Goal: Task Accomplishment & Management: Complete application form

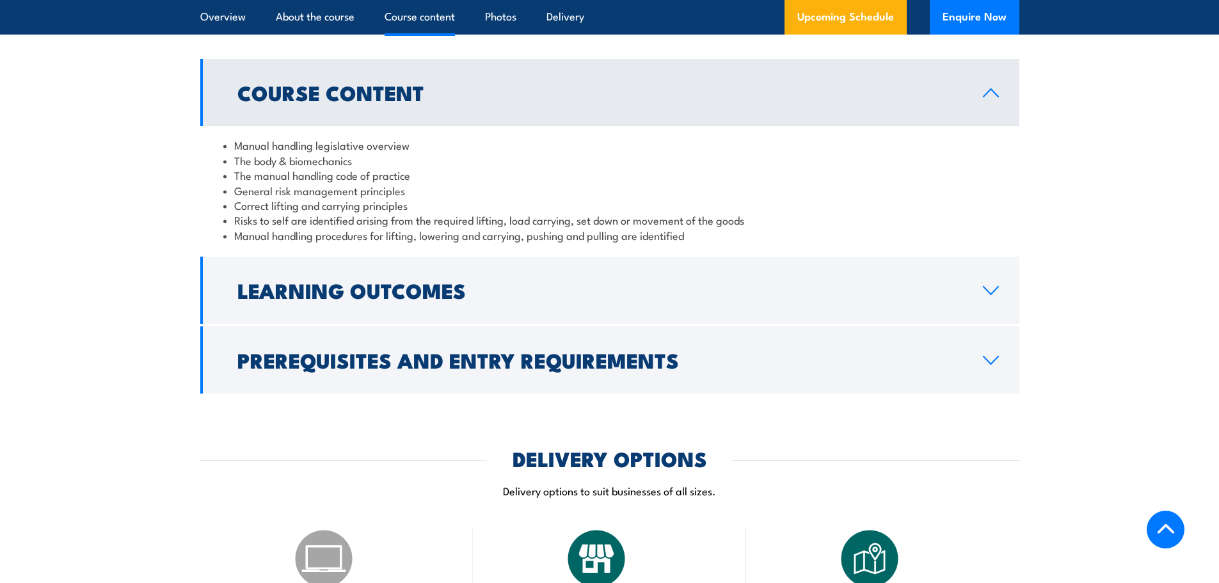
scroll to position [1024, 0]
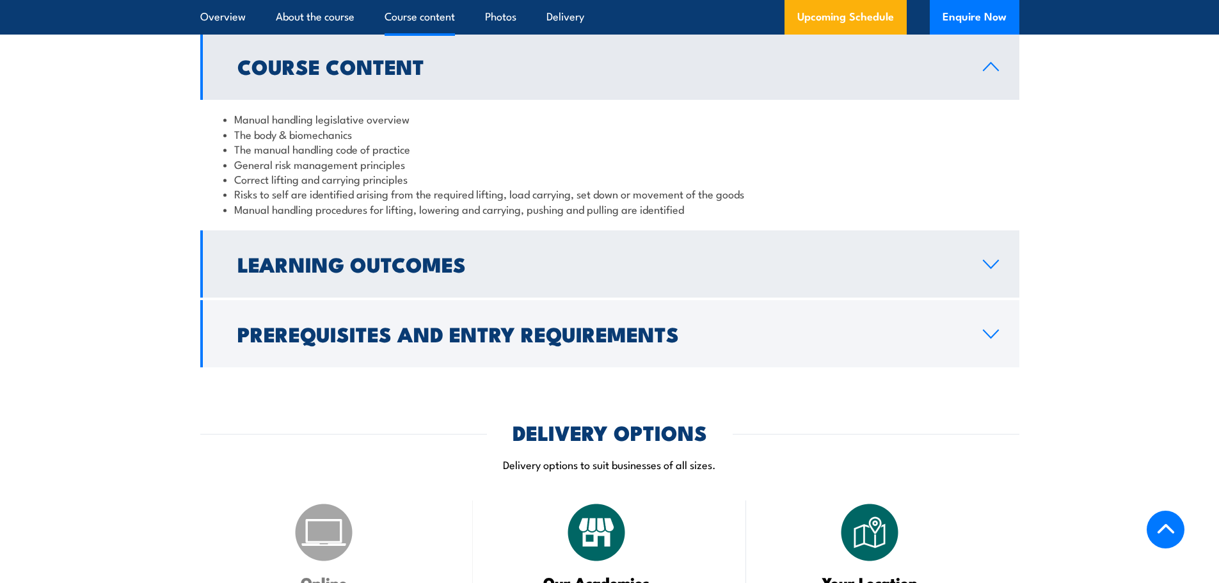
click at [301, 273] on h2 "Learning Outcomes" at bounding box center [599, 264] width 725 height 18
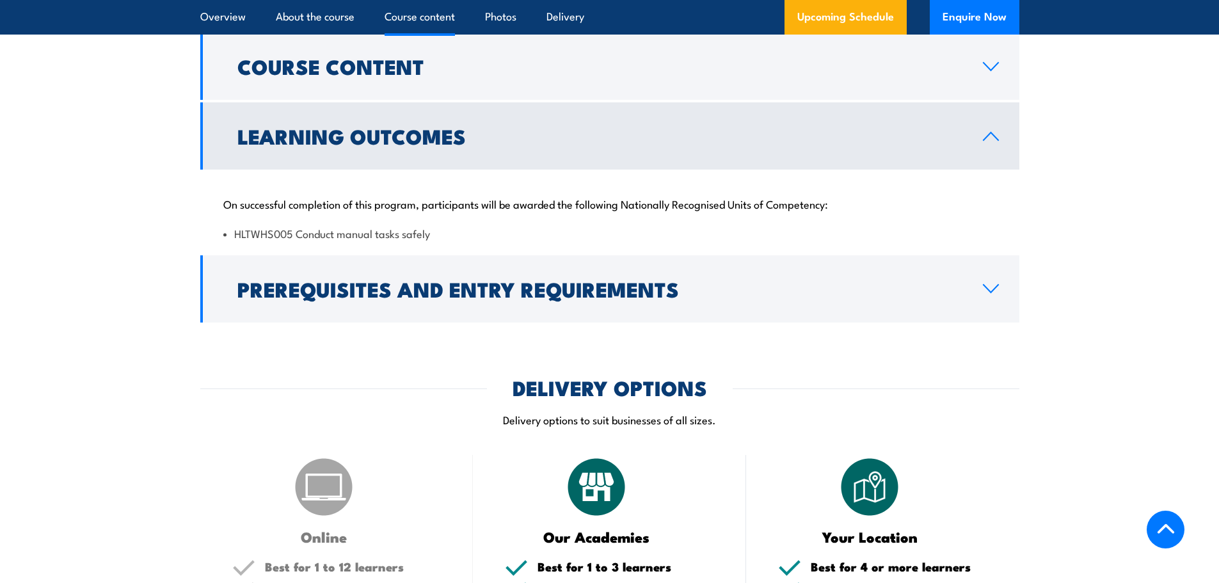
click at [301, 290] on h2 "Prerequisites and Entry Requirements" at bounding box center [599, 289] width 725 height 18
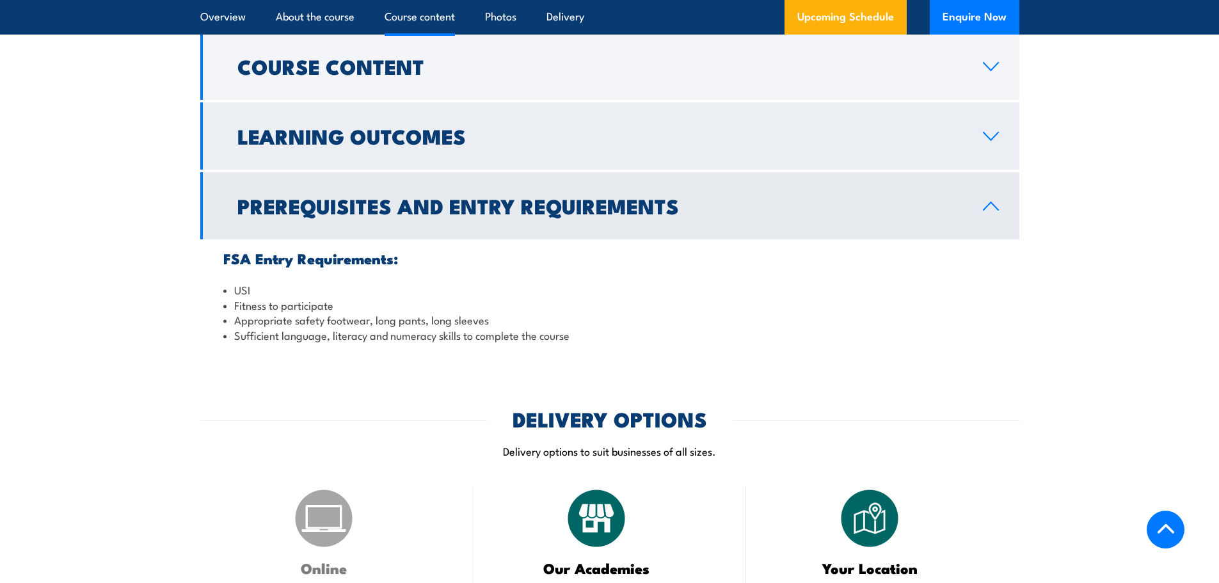
click at [383, 145] on h2 "Learning Outcomes" at bounding box center [599, 136] width 725 height 18
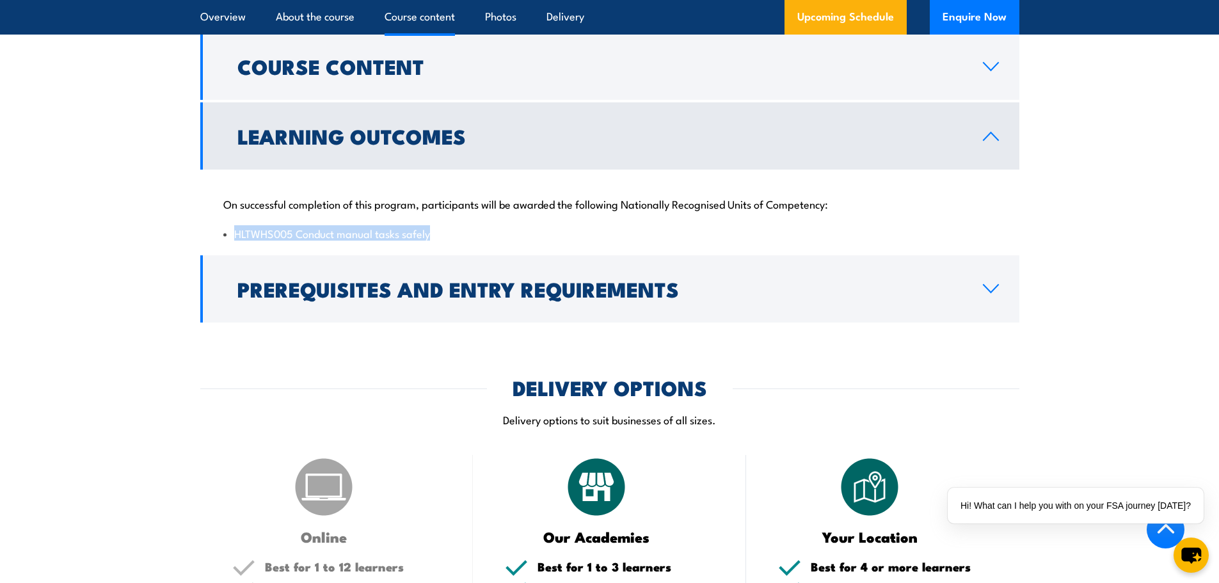
drag, startPoint x: 434, startPoint y: 246, endPoint x: 228, endPoint y: 247, distance: 206.0
click at [228, 241] on li "HLTWHS005 Conduct manual tasks safely" at bounding box center [609, 233] width 773 height 15
copy li "HLTWHS005 Conduct manual tasks safely"
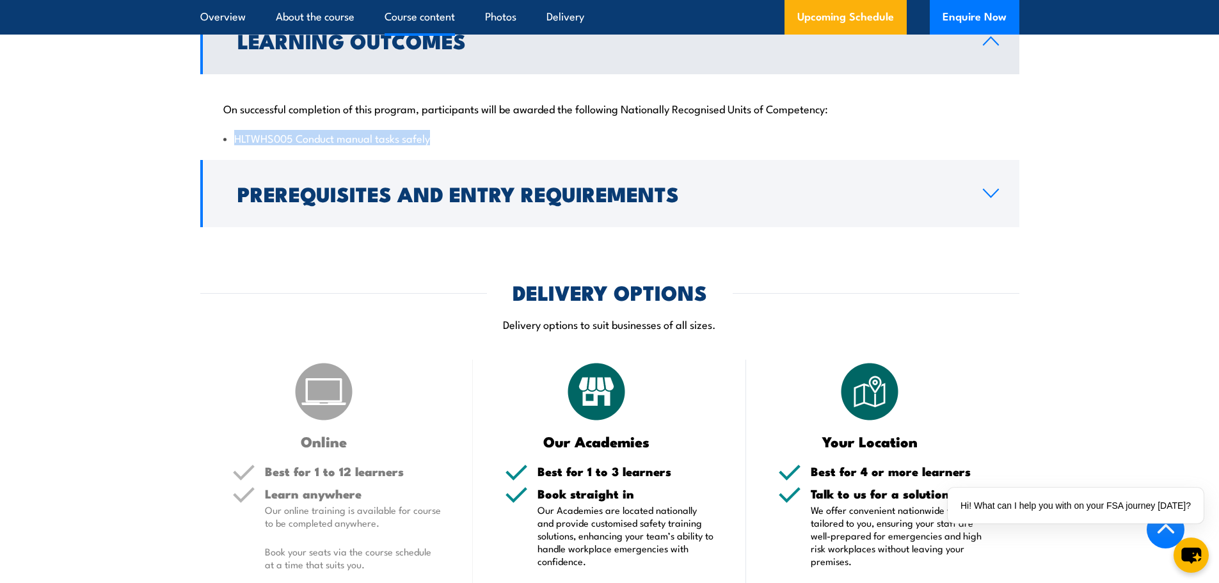
scroll to position [1408, 0]
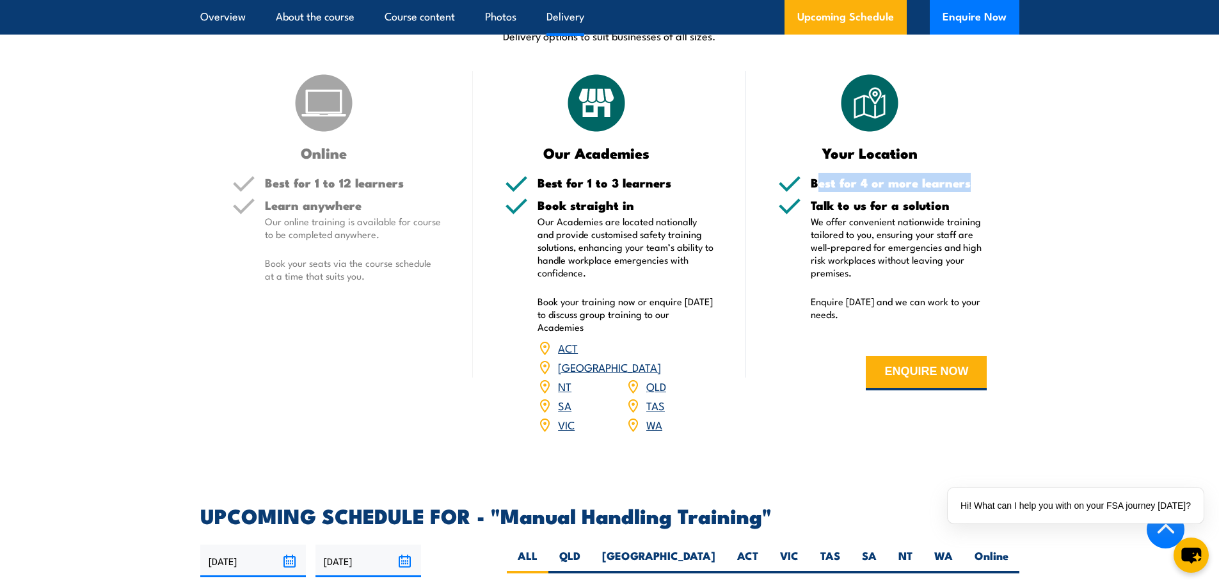
drag, startPoint x: 821, startPoint y: 192, endPoint x: 1005, endPoint y: 188, distance: 183.7
click at [1005, 188] on div "Your Location Best for 4 or more learners Talk to us for a solution We offer co…" at bounding box center [882, 260] width 273 height 379
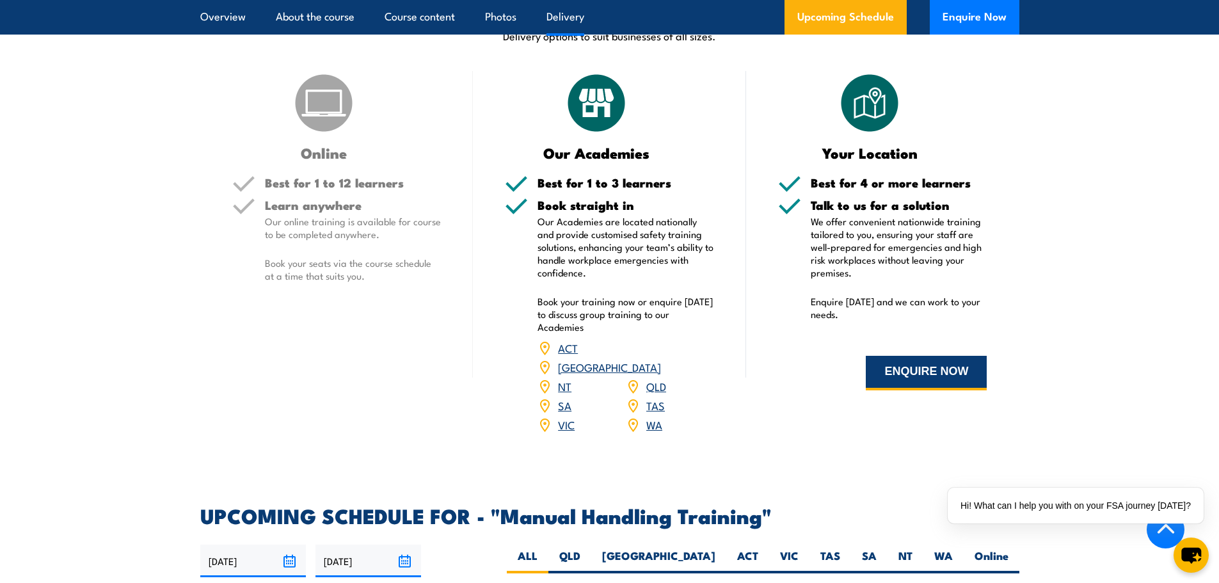
click at [953, 374] on button "ENQUIRE NOW" at bounding box center [926, 373] width 121 height 35
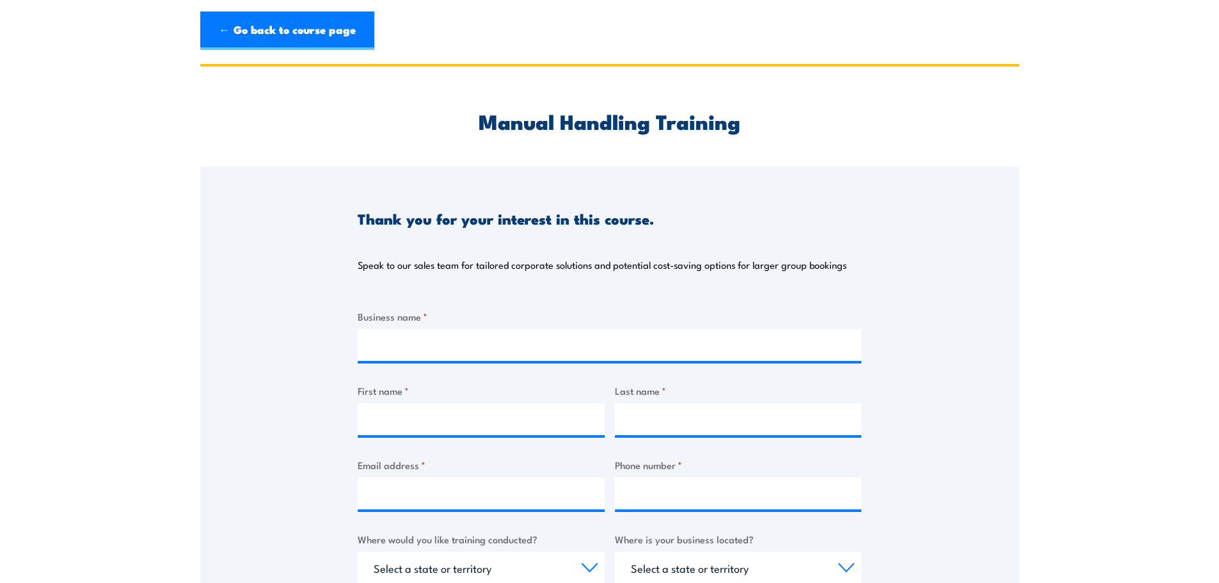
click at [472, 335] on input "Business name *" at bounding box center [610, 345] width 504 height 32
type input "[PERSON_NAME] Air & Gas"
type input "[PERSON_NAME]"
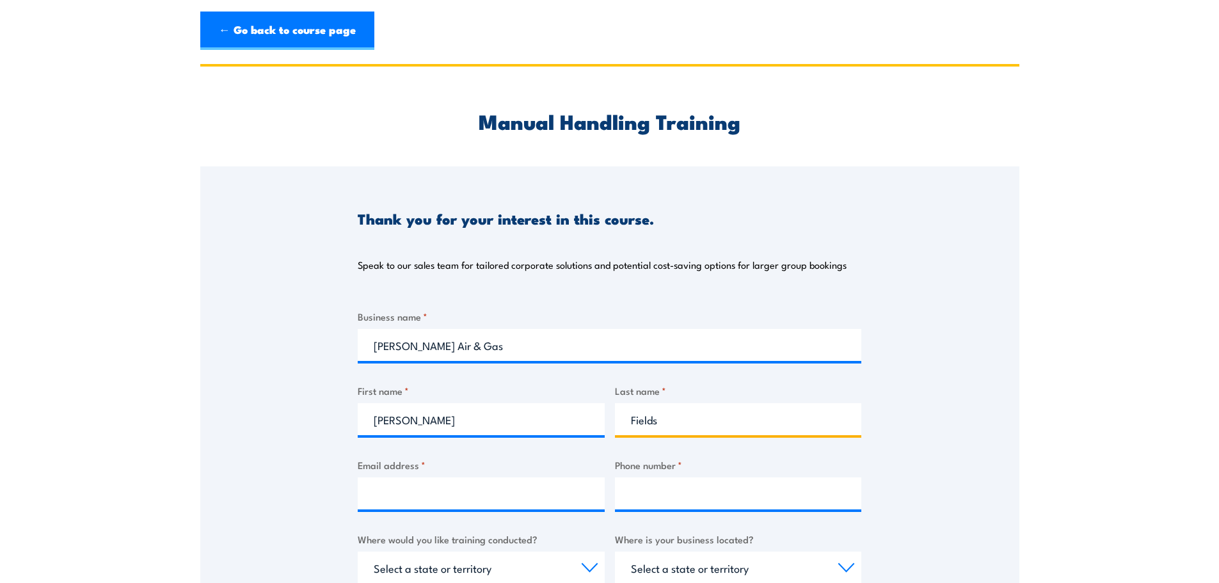
type input "Fields"
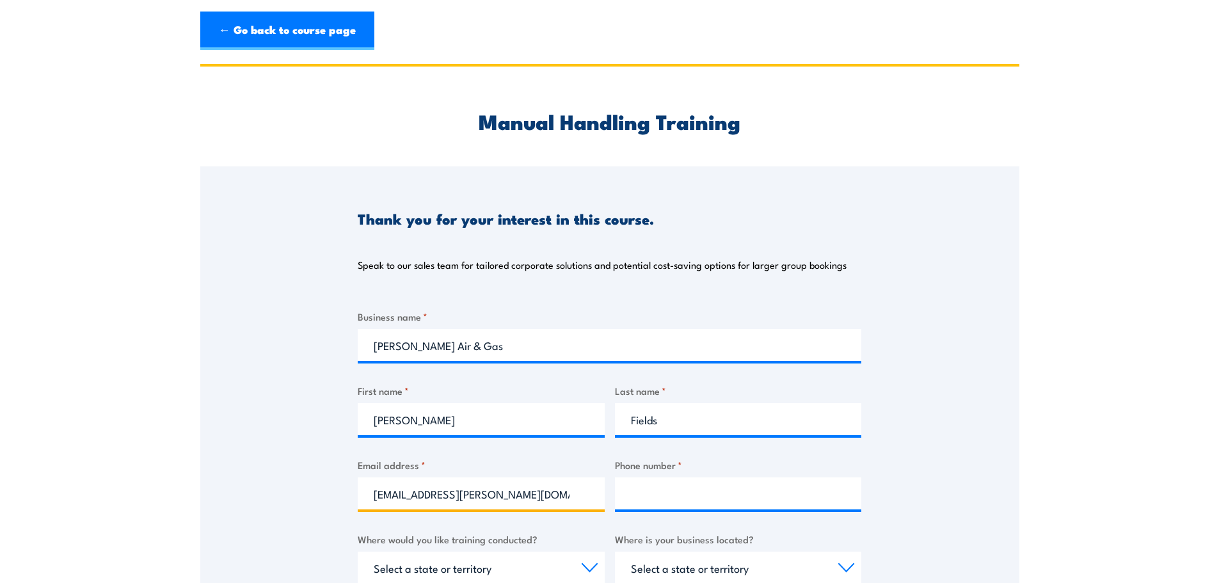
type input "[EMAIL_ADDRESS][PERSON_NAME][DOMAIN_NAME]"
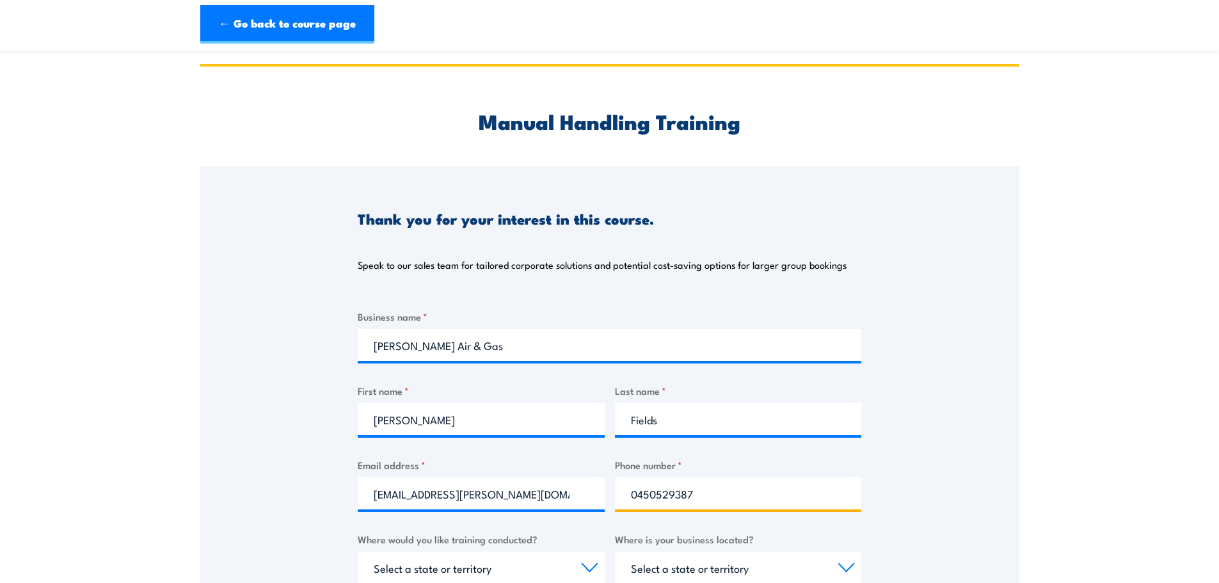
scroll to position [320, 0]
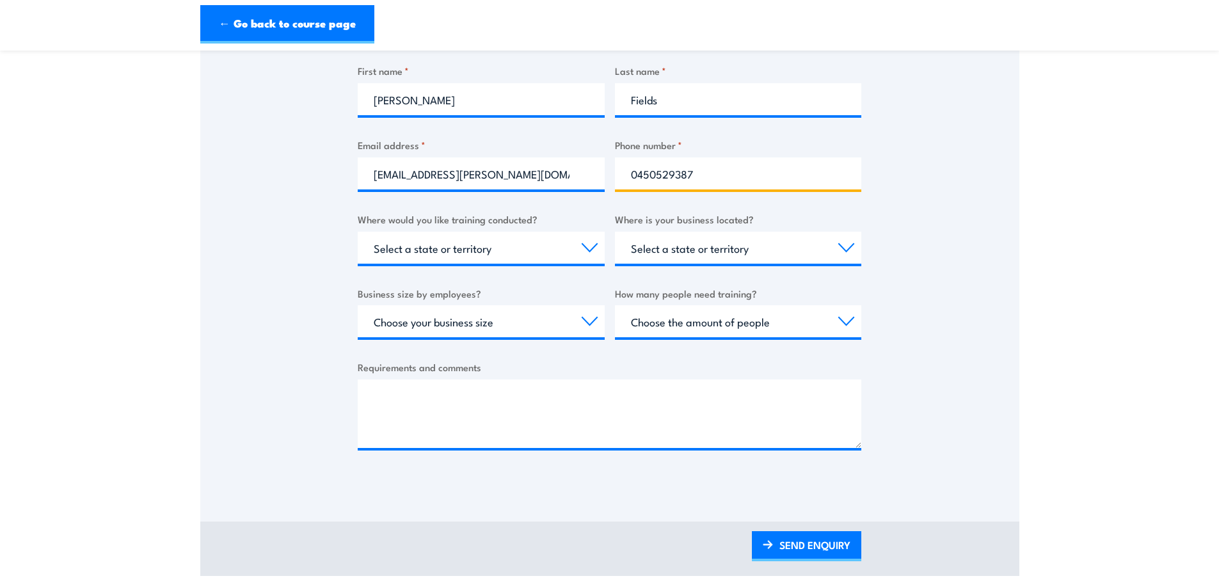
type input "0450529387"
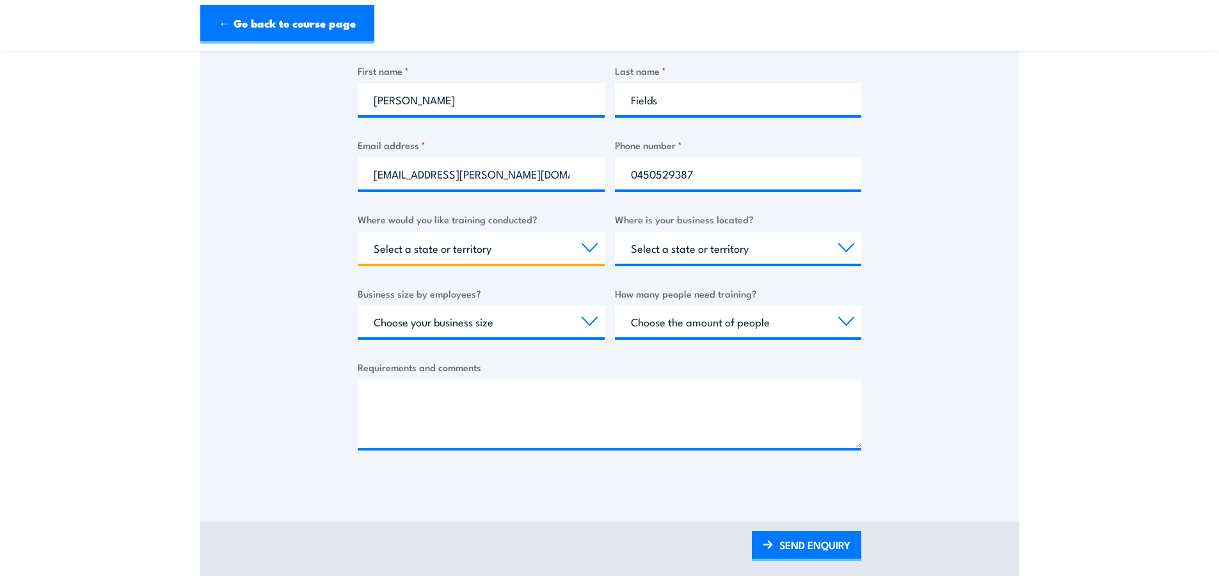
click at [462, 250] on select "Select a state or territory Nationally - multiple locations [GEOGRAPHIC_DATA] […" at bounding box center [481, 248] width 247 height 32
select select "[GEOGRAPHIC_DATA]"
click at [358, 232] on select "Select a state or territory Nationally - multiple locations [GEOGRAPHIC_DATA] […" at bounding box center [481, 248] width 247 height 32
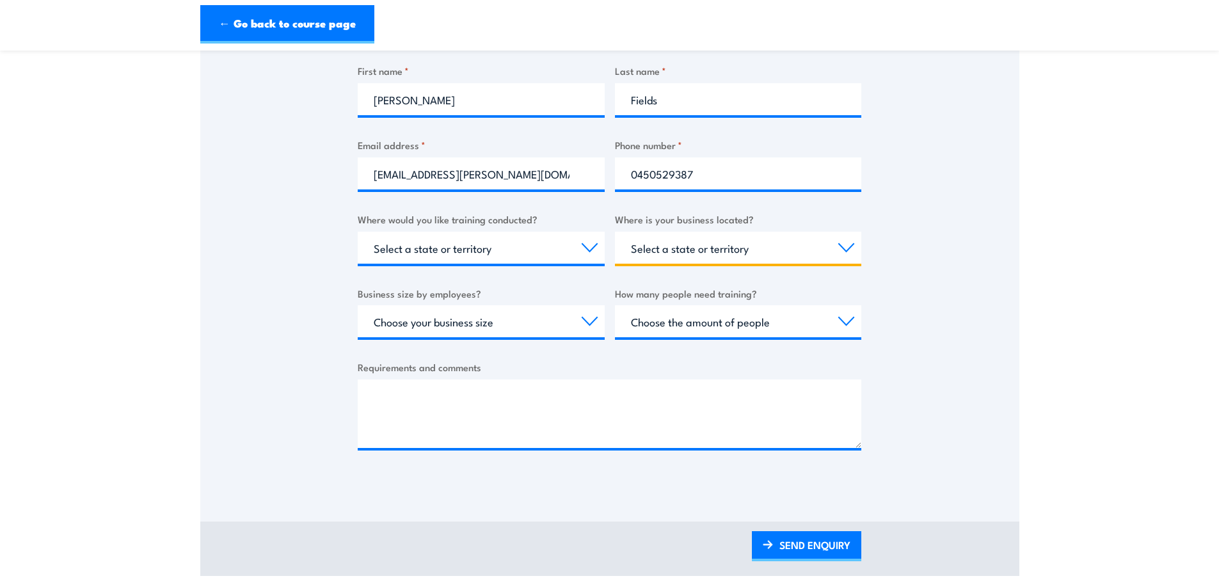
click at [641, 255] on select "Select a state or territory [GEOGRAPHIC_DATA] [GEOGRAPHIC_DATA] [GEOGRAPHIC_DAT…" at bounding box center [738, 248] width 247 height 32
select select "[GEOGRAPHIC_DATA]"
click at [615, 232] on select "Select a state or territory [GEOGRAPHIC_DATA] [GEOGRAPHIC_DATA] [GEOGRAPHIC_DAT…" at bounding box center [738, 248] width 247 height 32
click at [585, 320] on select "Choose your business size 1 to 19 20 to 199 200+" at bounding box center [481, 321] width 247 height 32
select select "1 to 19"
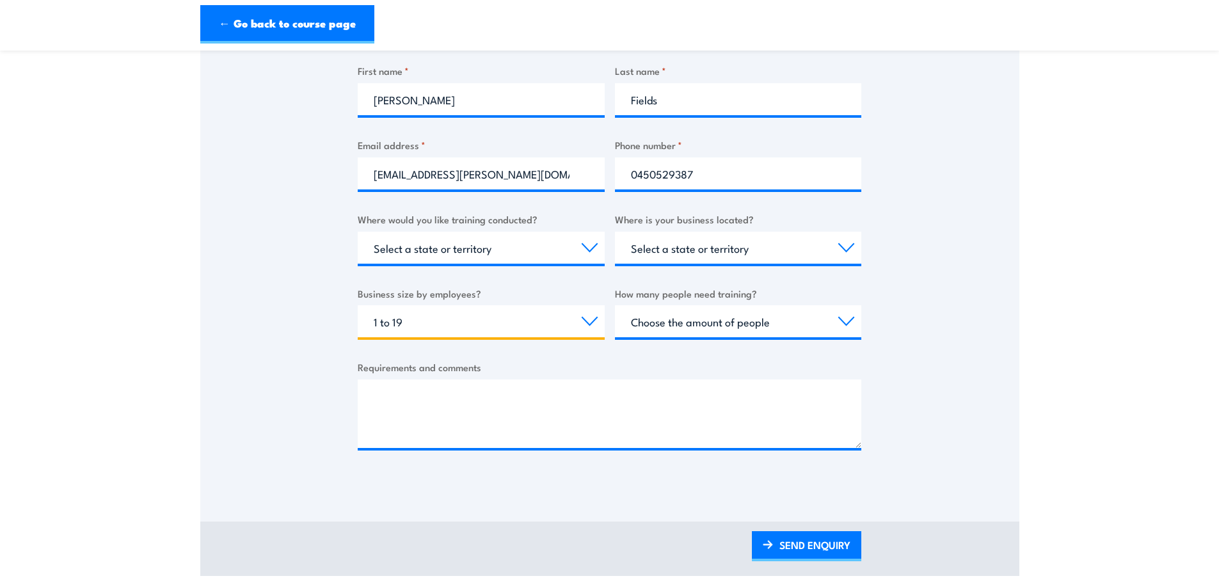
click at [358, 305] on select "Choose your business size 1 to 19 20 to 199 200+" at bounding box center [481, 321] width 247 height 32
click at [711, 319] on select "Choose the amount of people 1 to 4 5 to 19 20+" at bounding box center [738, 321] width 247 height 32
select select "5 to 19"
click at [615, 305] on select "Choose the amount of people 1 to 4 5 to 19 20+" at bounding box center [738, 321] width 247 height 32
click at [793, 551] on link "SEND ENQUIRY" at bounding box center [806, 546] width 109 height 30
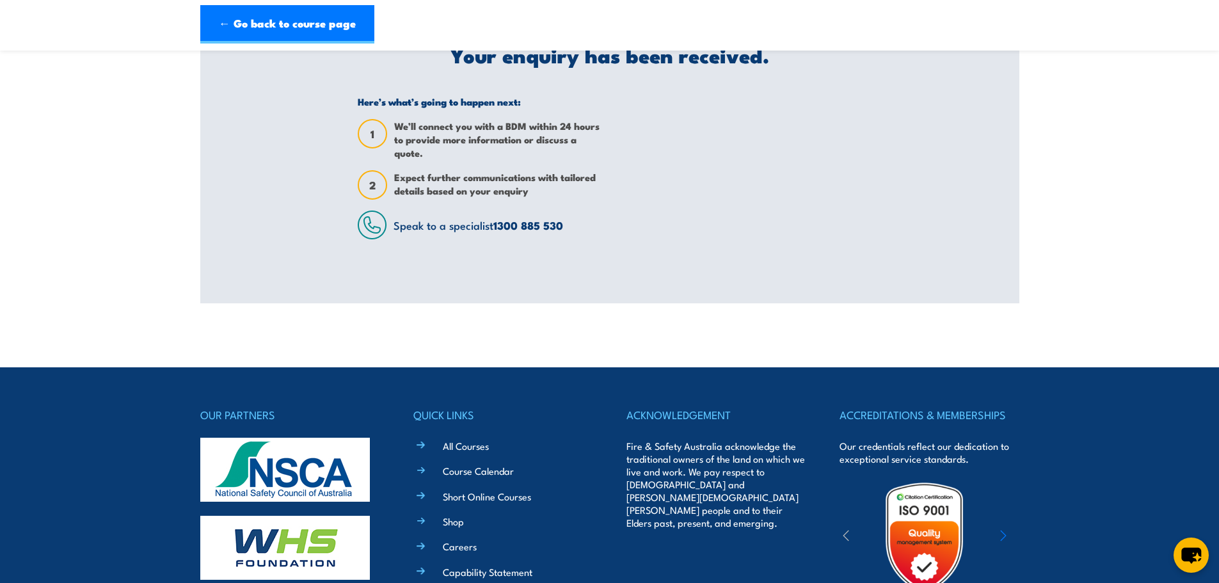
scroll to position [0, 0]
